Goal: Navigation & Orientation: Find specific page/section

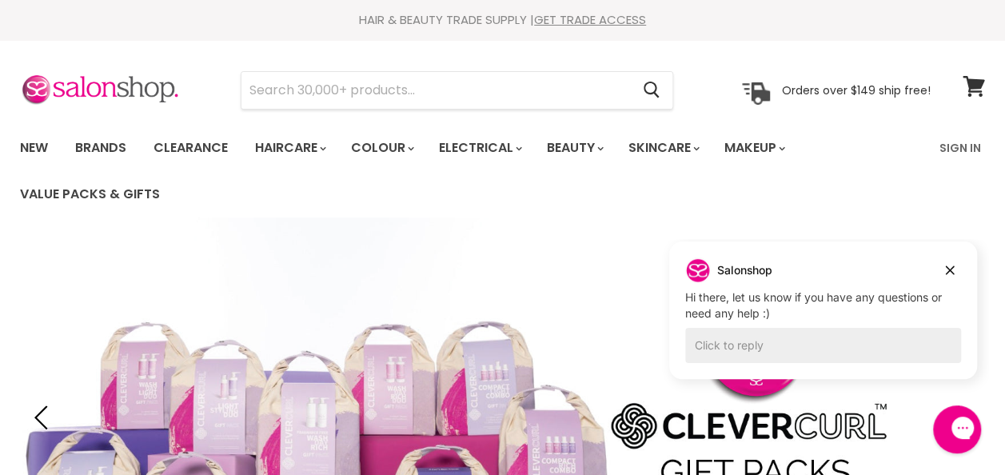
click at [100, 146] on link "Brands" at bounding box center [100, 148] width 75 height 34
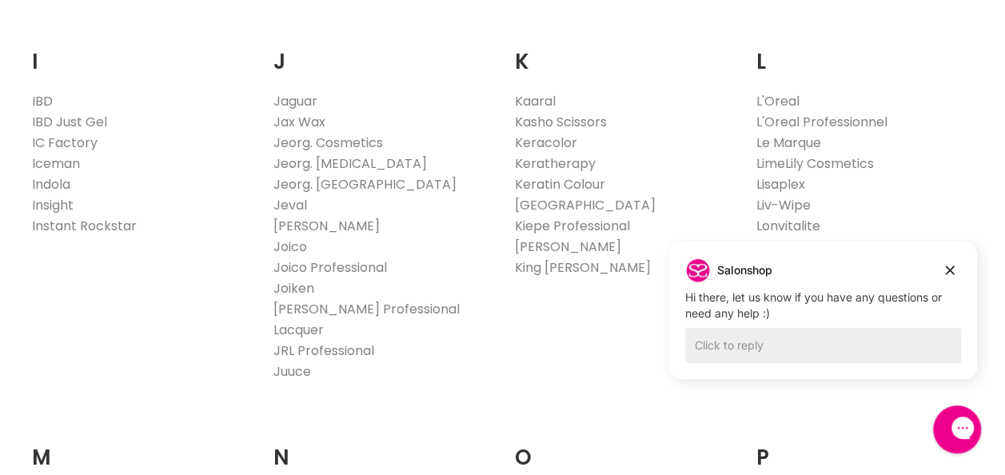
scroll to position [1403, 0]
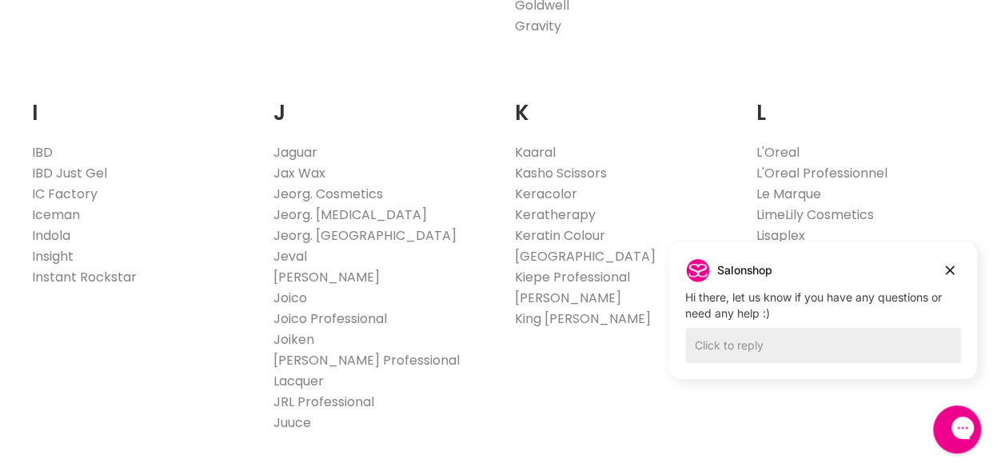
click at [775, 168] on link "L'Oreal Professionnel" at bounding box center [820, 172] width 131 height 18
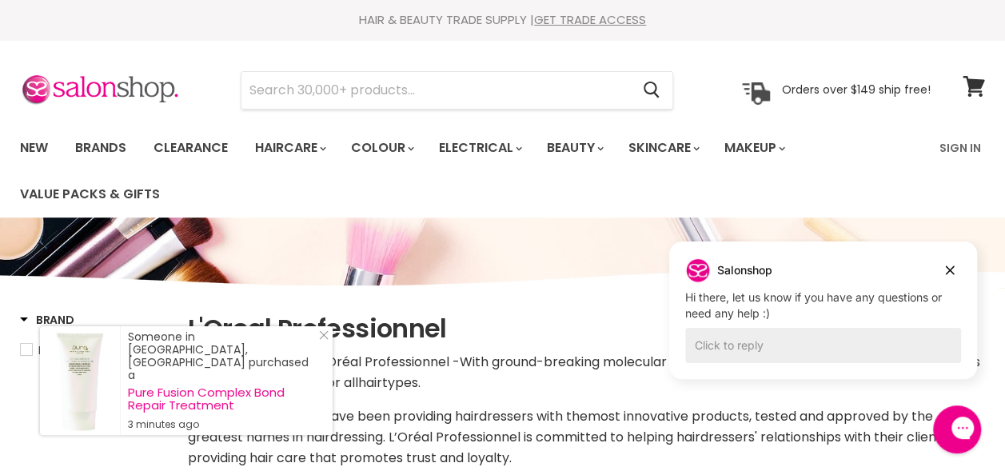
click at [118, 156] on link "Brands" at bounding box center [100, 148] width 75 height 34
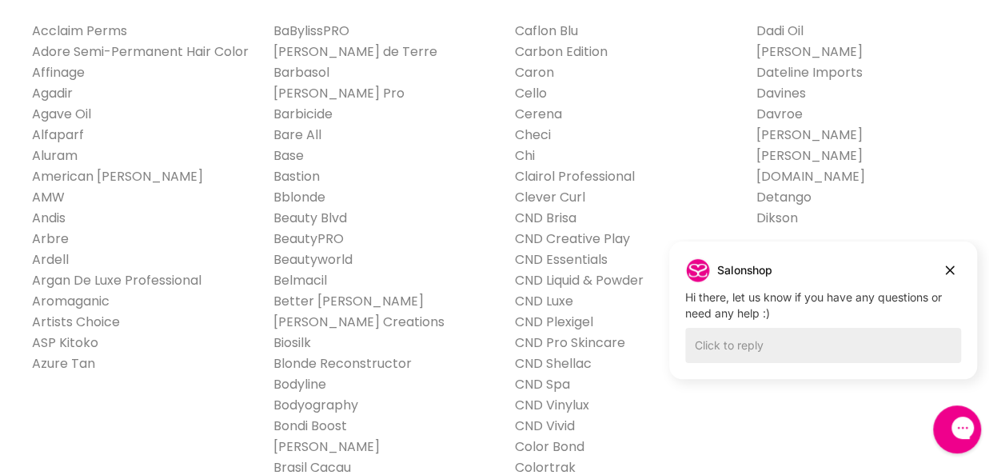
scroll to position [427, 0]
